Goal: Check status: Check status

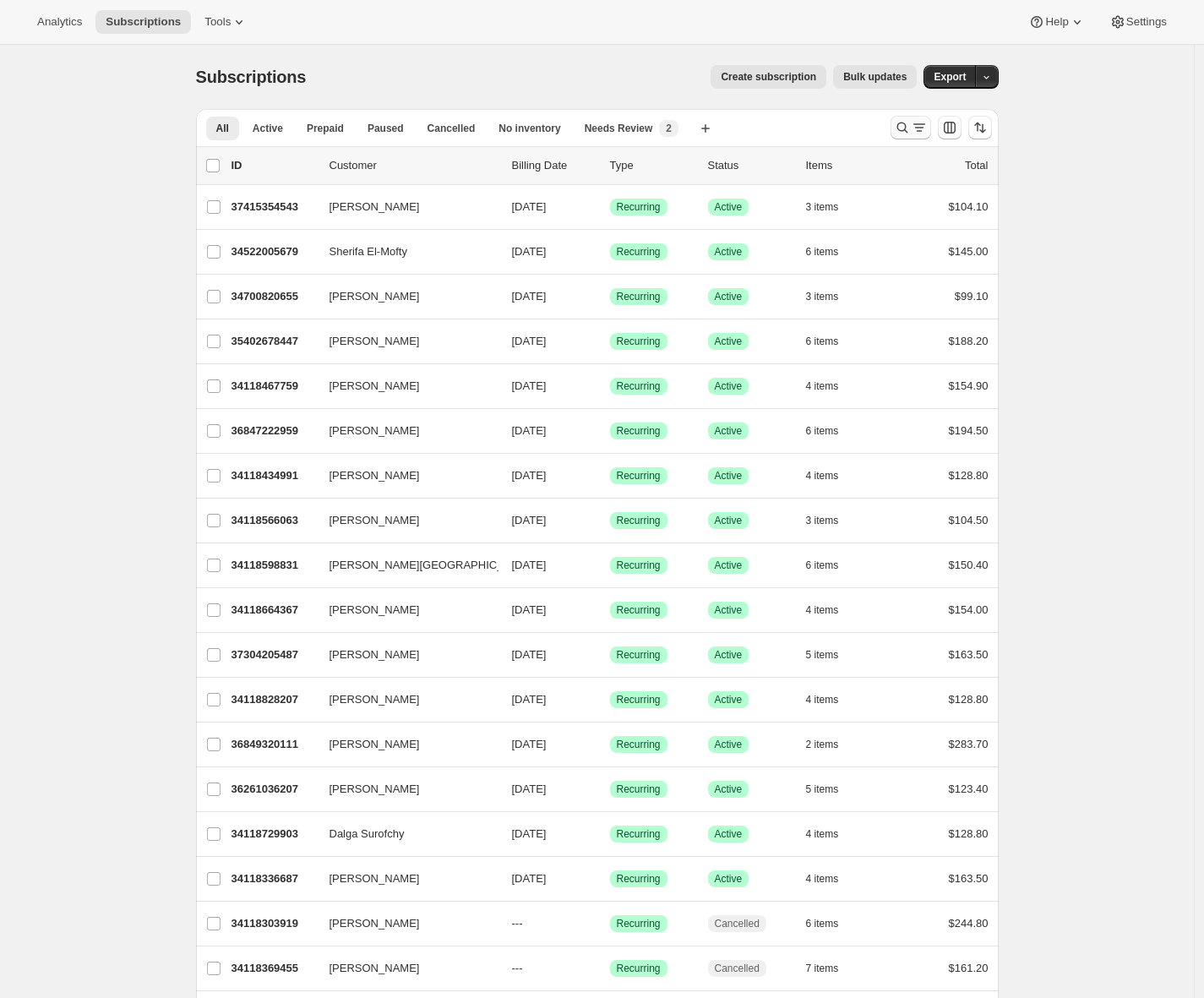
click at [903, 123] on icon "Search and filter results" at bounding box center [902, 127] width 17 height 17
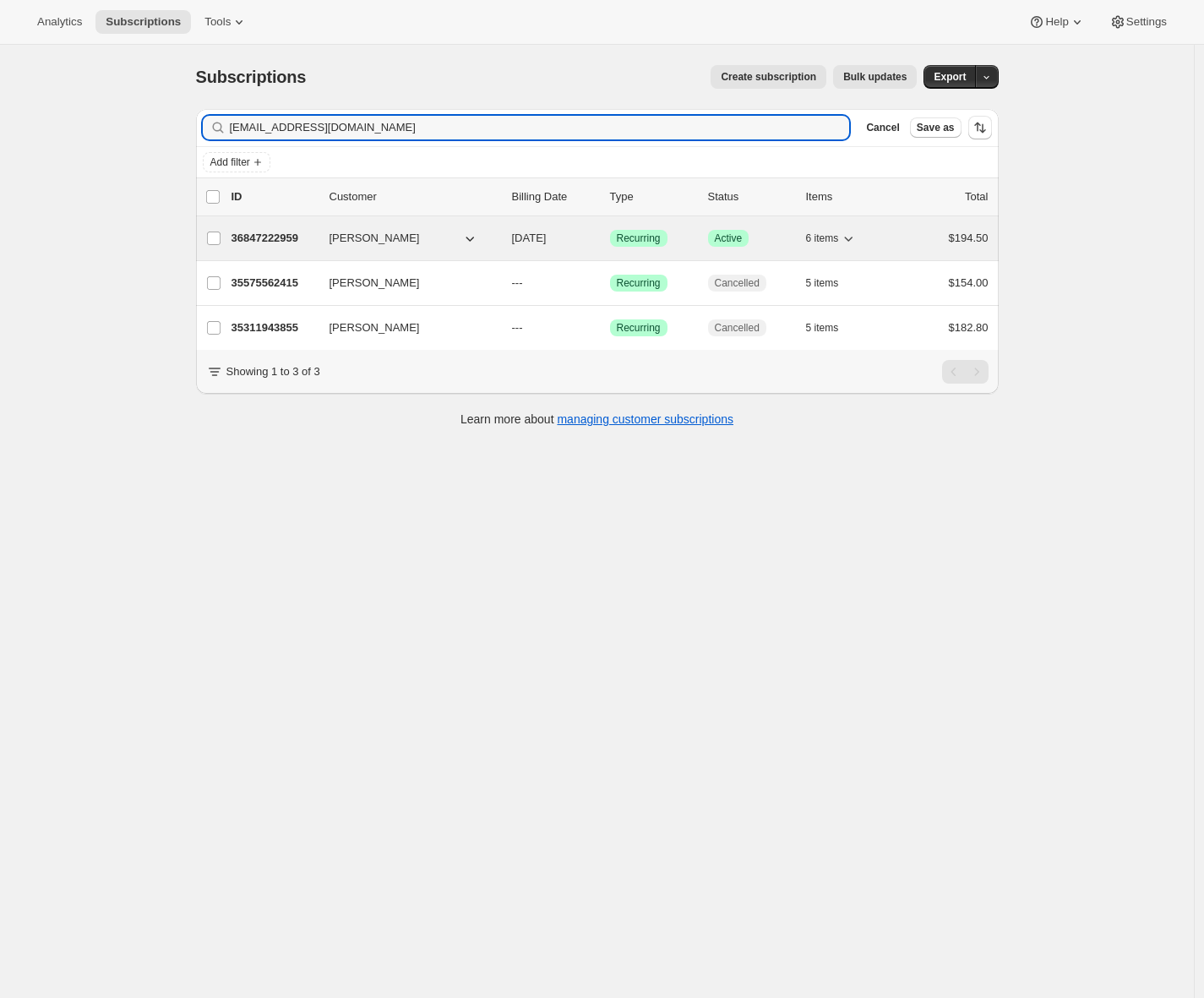
type input "[EMAIL_ADDRESS][DOMAIN_NAME]"
click at [303, 240] on p "36847222959" at bounding box center [274, 238] width 84 height 17
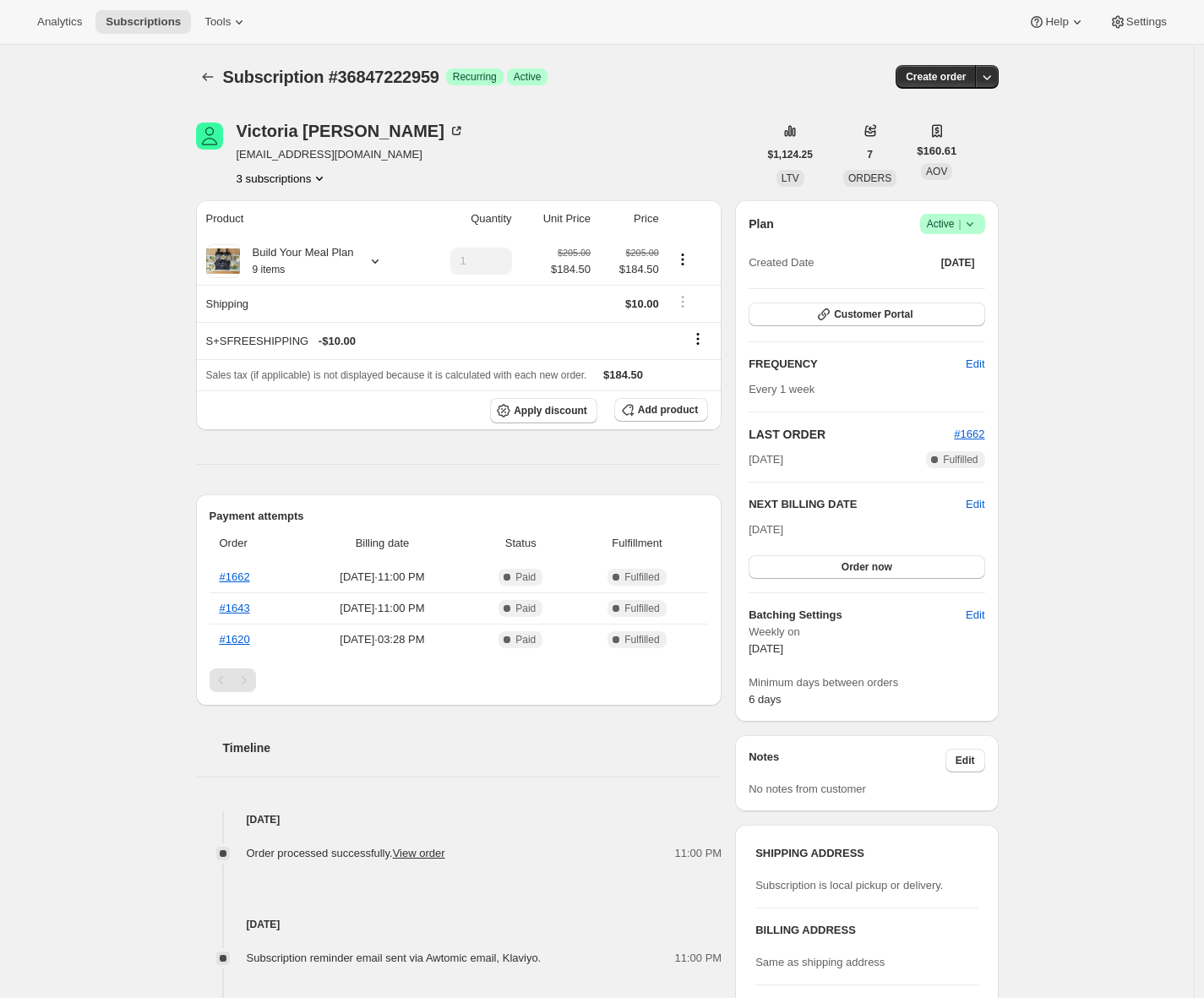
click at [368, 79] on span "Subscription #36847222959" at bounding box center [331, 76] width 216 height 19
copy span "36847222959"
